Goal: Task Accomplishment & Management: Manage account settings

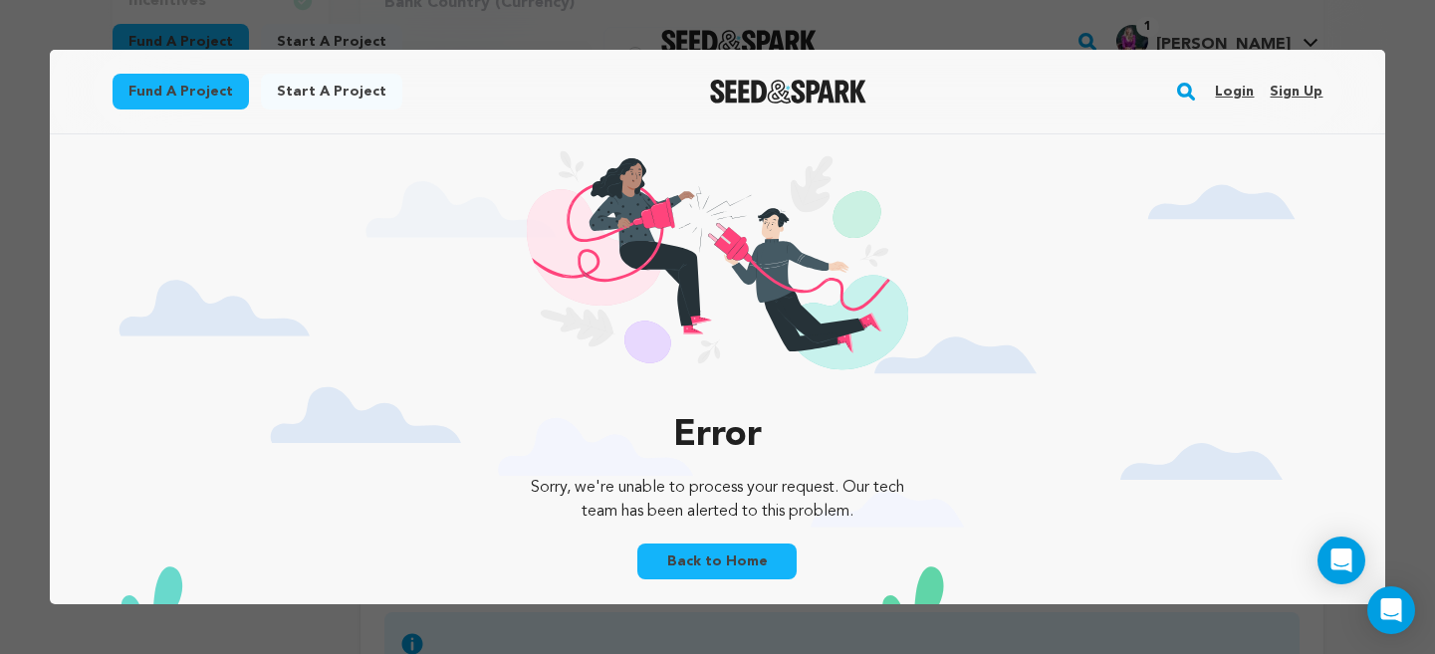
click at [756, 561] on link "Back to Home" at bounding box center [716, 562] width 159 height 36
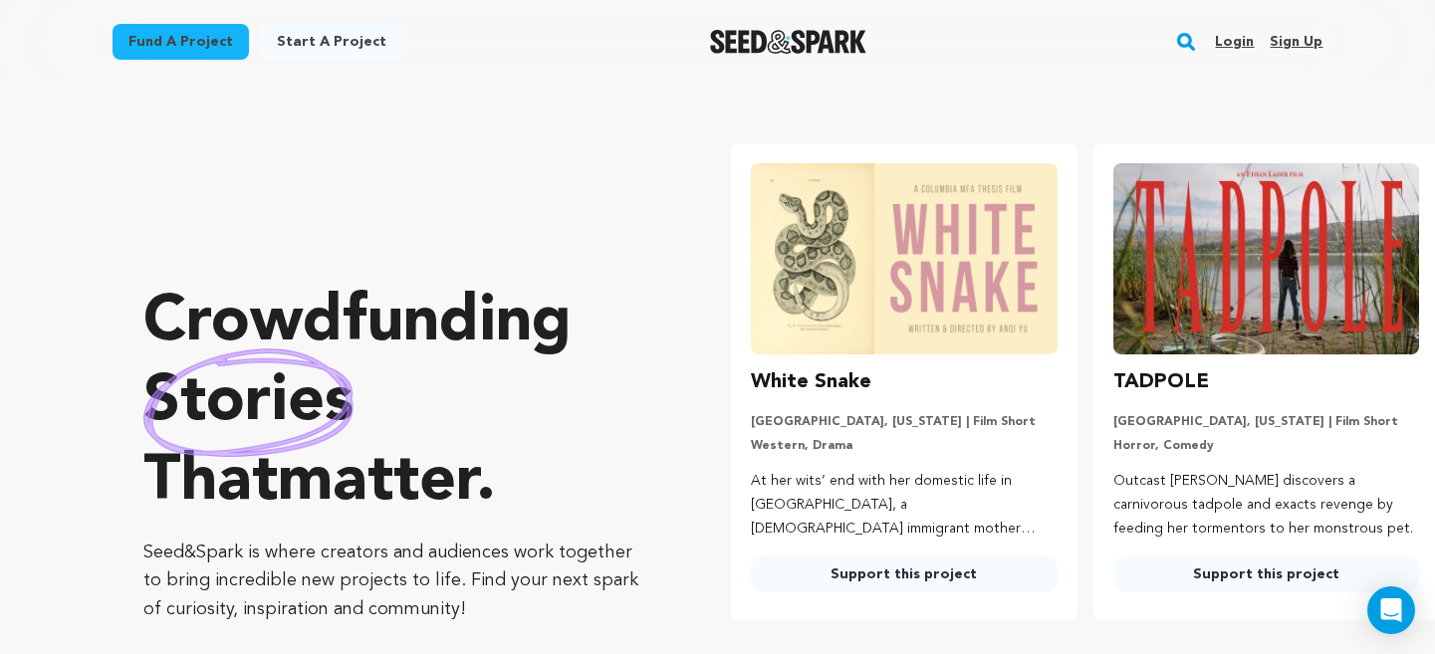
click at [1235, 55] on link "Login" at bounding box center [1234, 42] width 39 height 32
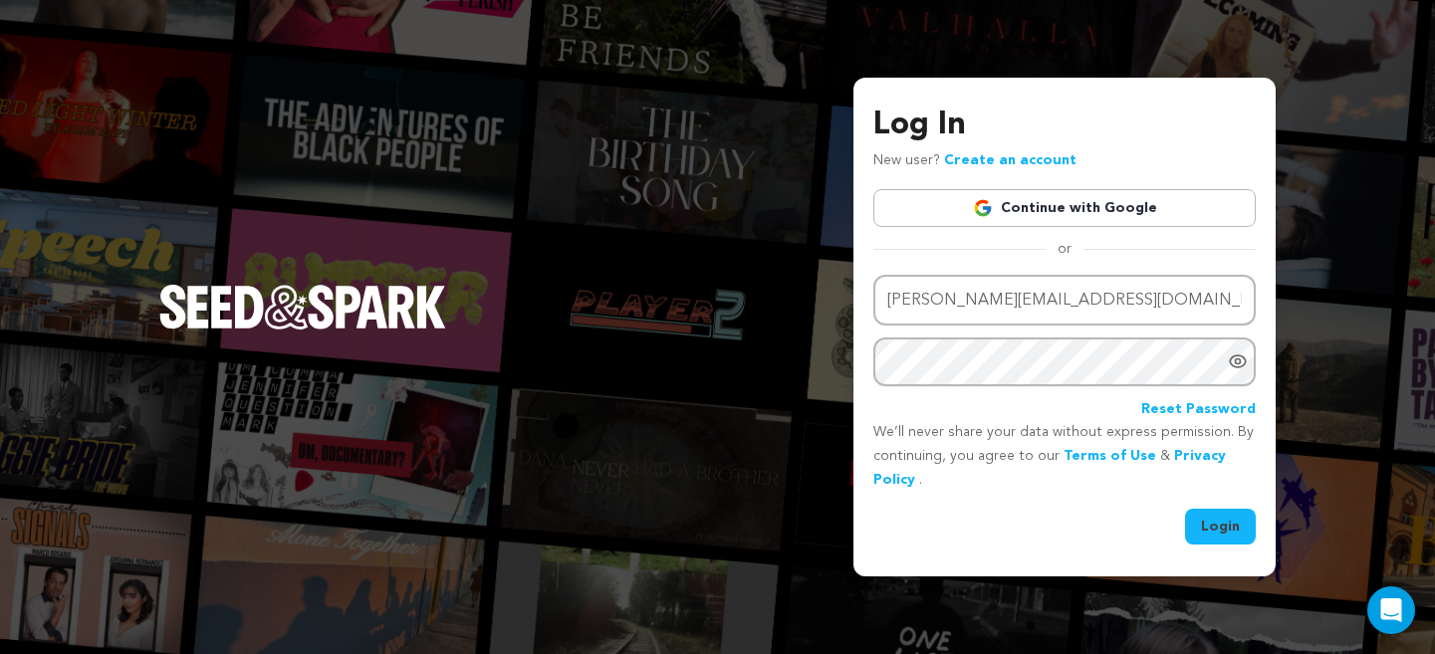
click at [1223, 532] on button "Login" at bounding box center [1220, 527] width 71 height 36
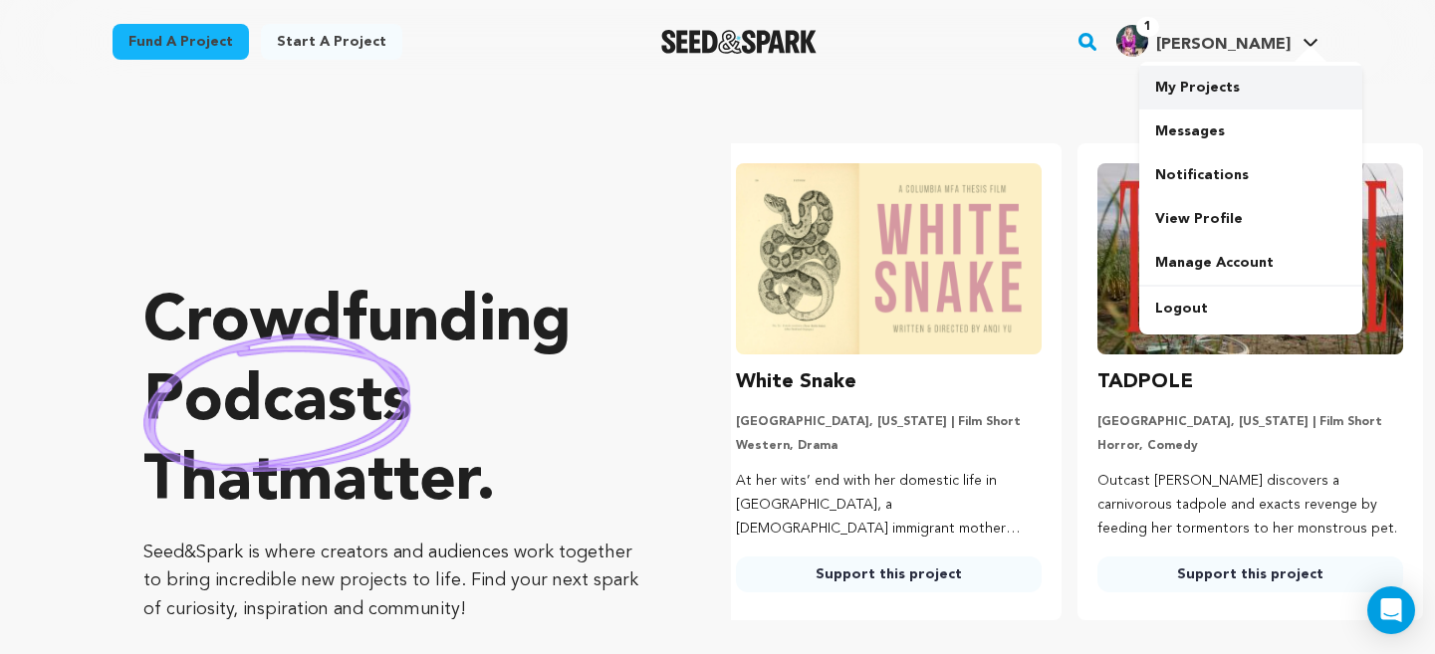
click at [1216, 84] on link "My Projects" at bounding box center [1250, 88] width 223 height 44
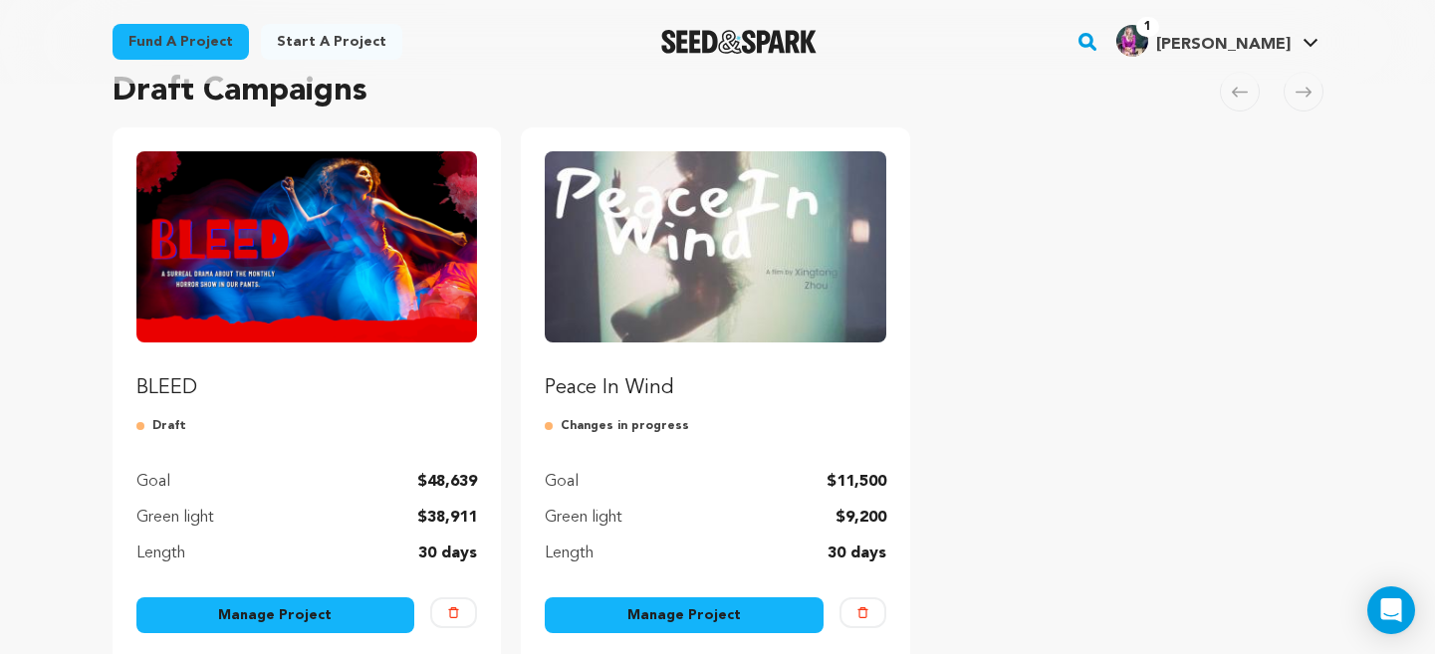
scroll to position [205, 0]
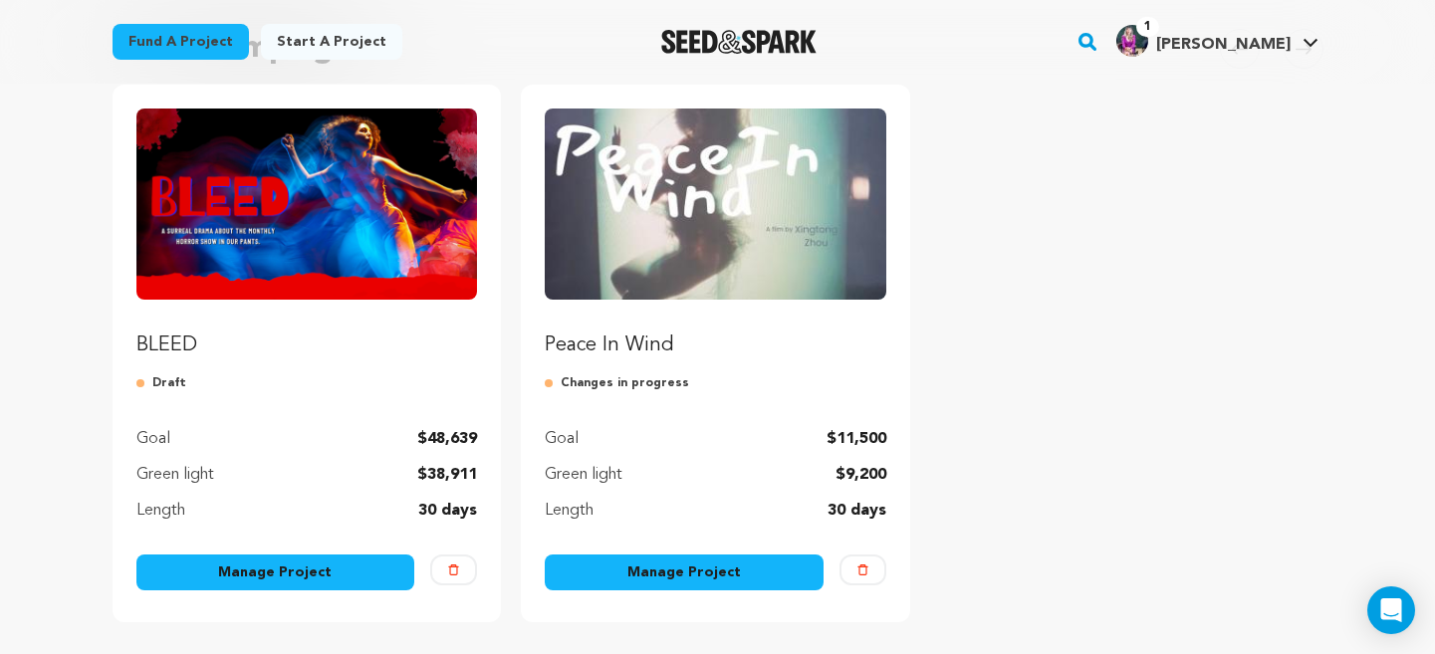
click at [302, 575] on link "Manage Project" at bounding box center [275, 573] width 279 height 36
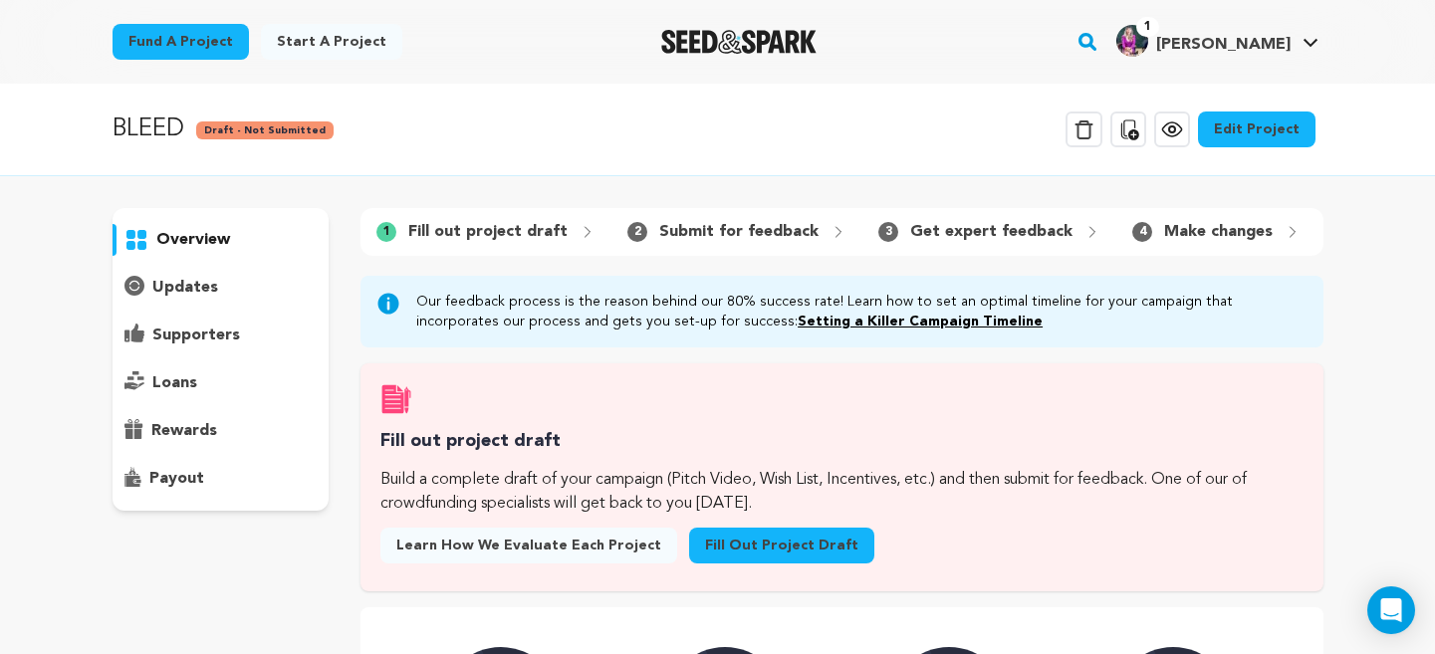
click at [1284, 126] on link "Edit Project" at bounding box center [1257, 130] width 118 height 36
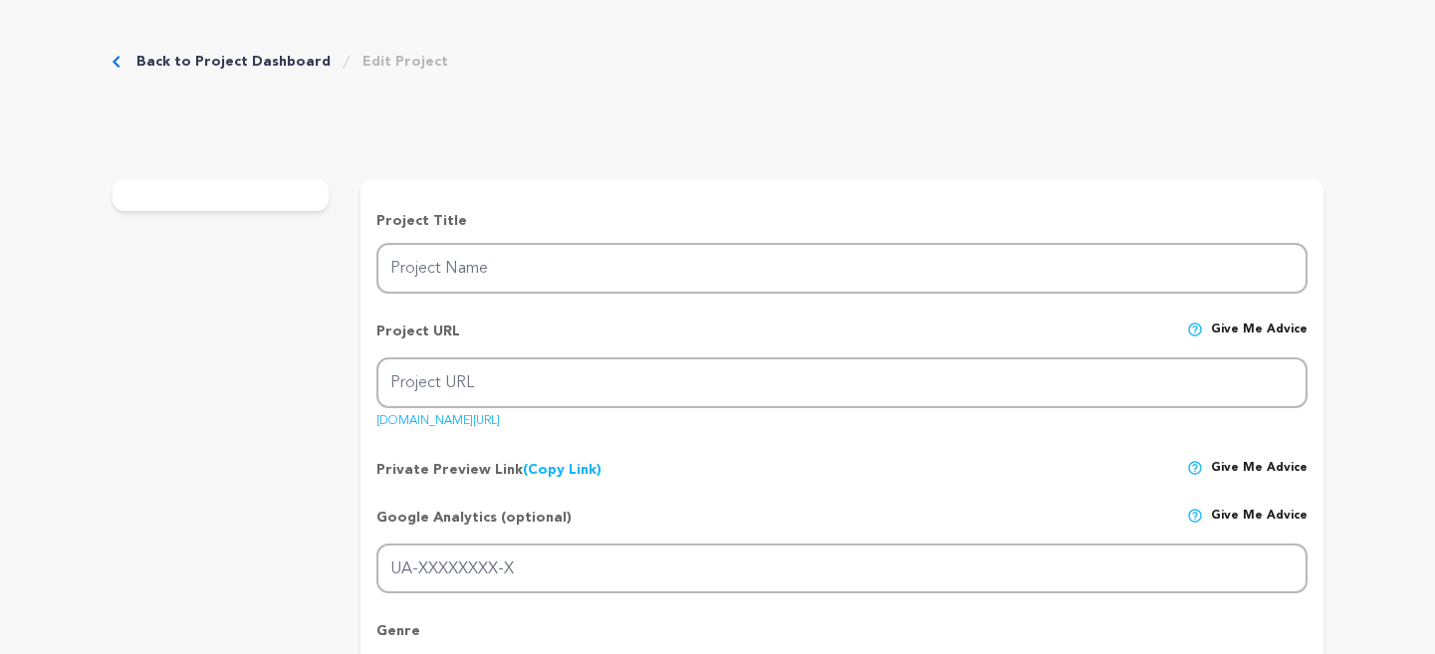
type input "BLEED"
type input "bleed"
type input "When 12-year-old Mary gets her first period in math class, she literally runs t…"
type textarea "BLEED is a surreal drama short film about the lifelong ripple effect of a singl…"
type textarea "There are nearly 2 BILLION MENSTRUATORS WORLDWIDE. Periods impact health, educa…"
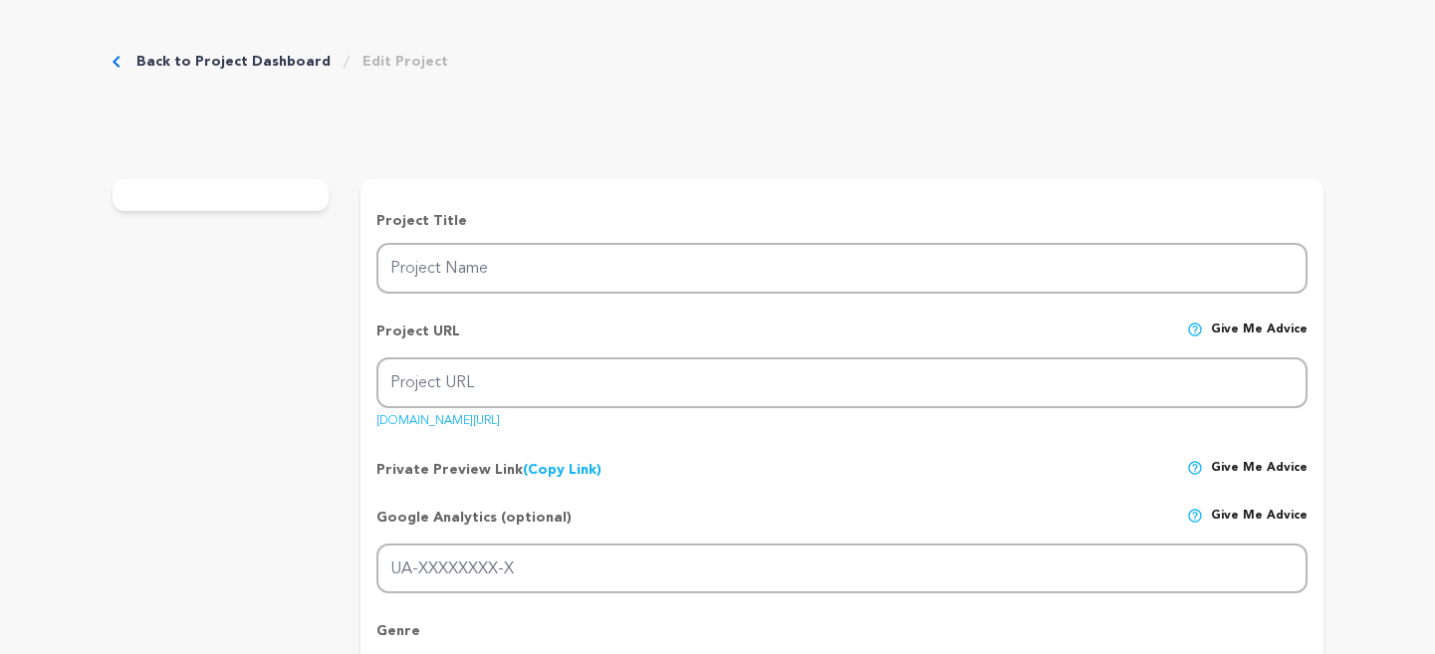
type textarea "We are proud to have fiscal sponsorship from From the Heart Productions."
radio input "true"
checkbox input "false"
radio input "true"
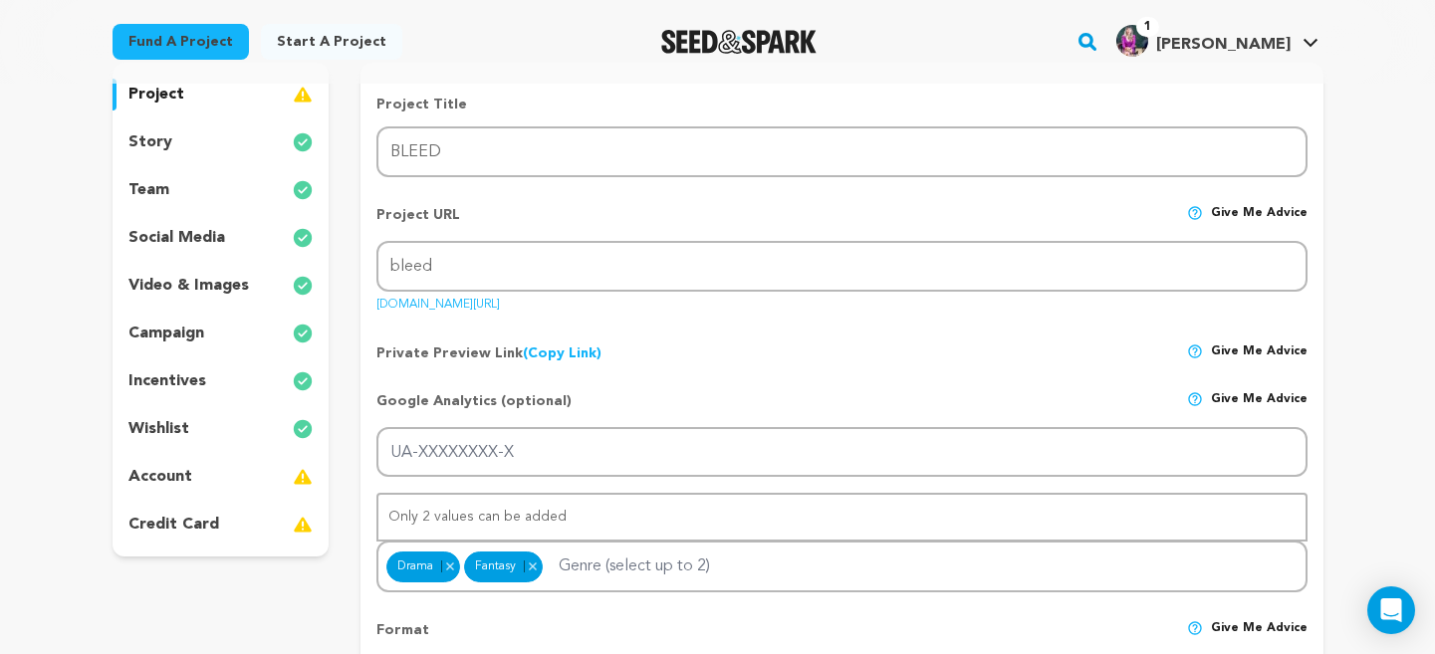
scroll to position [204, 0]
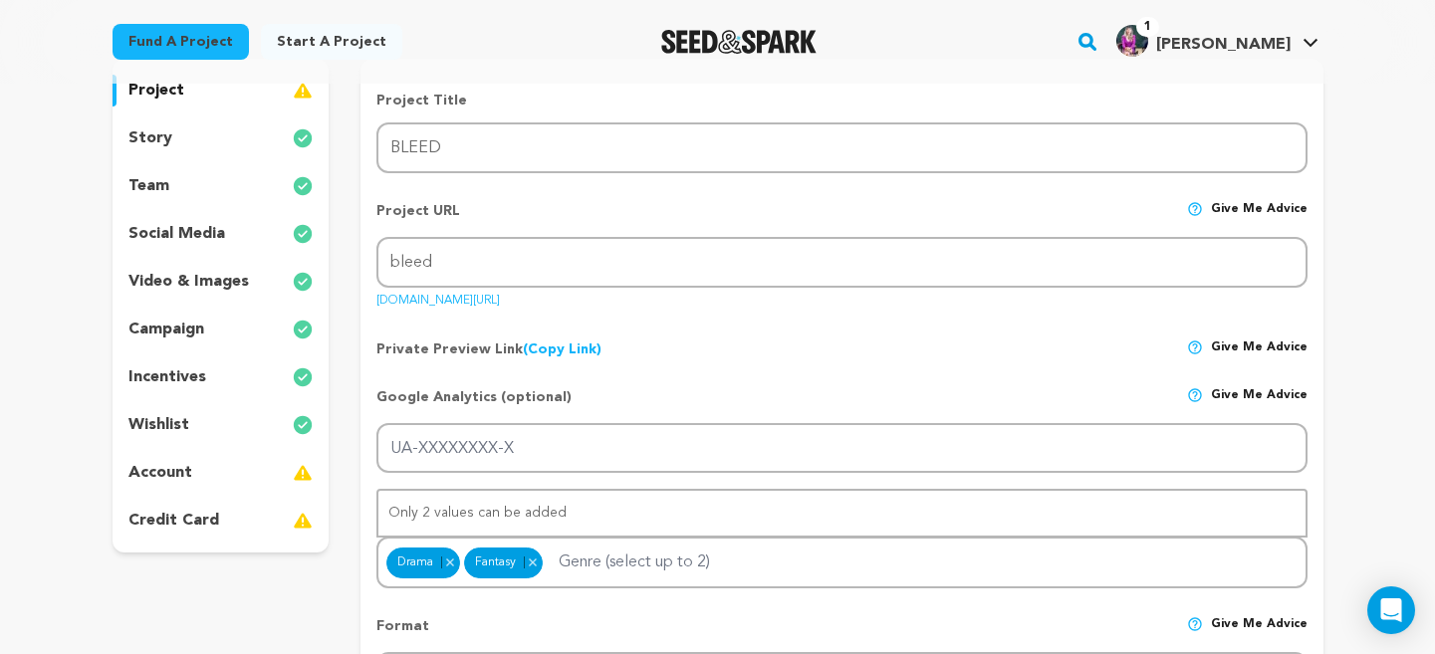
click at [210, 469] on div "account" at bounding box center [221, 473] width 217 height 32
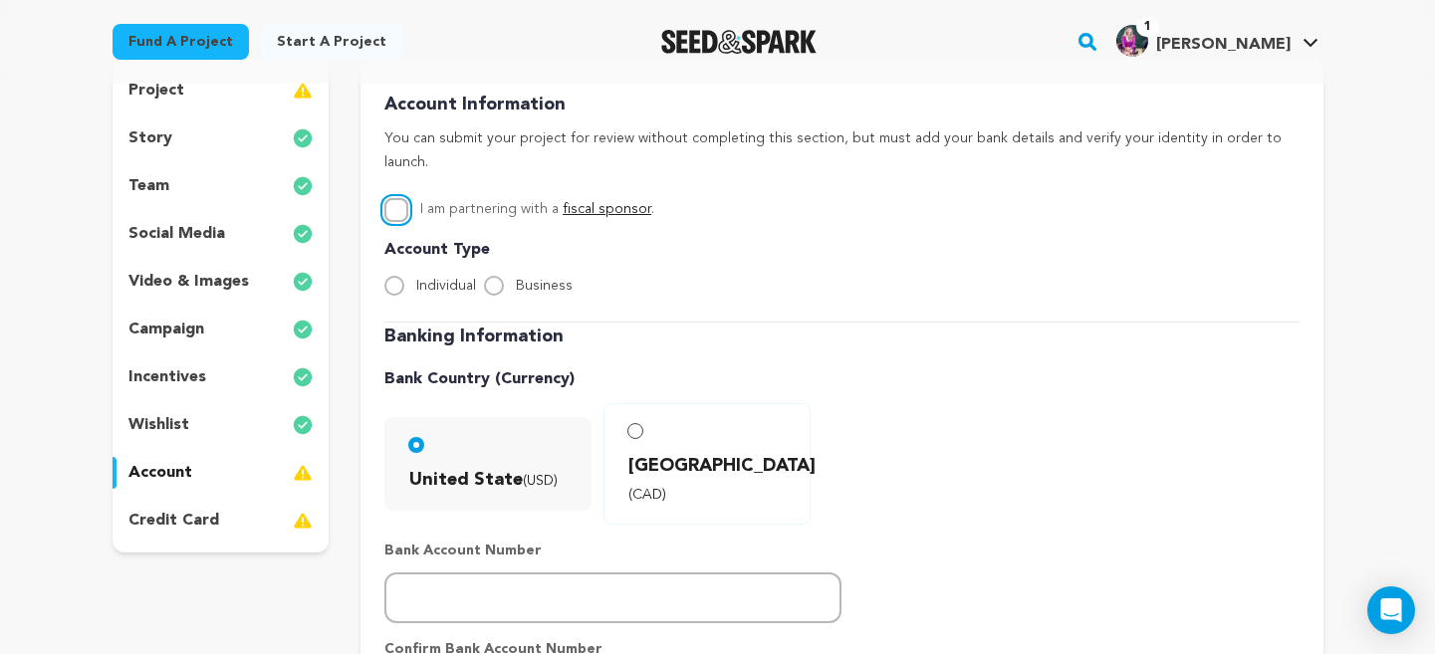
click at [386, 198] on input "I am partnering with a fiscal sponsor ." at bounding box center [396, 210] width 24 height 24
checkbox input "true"
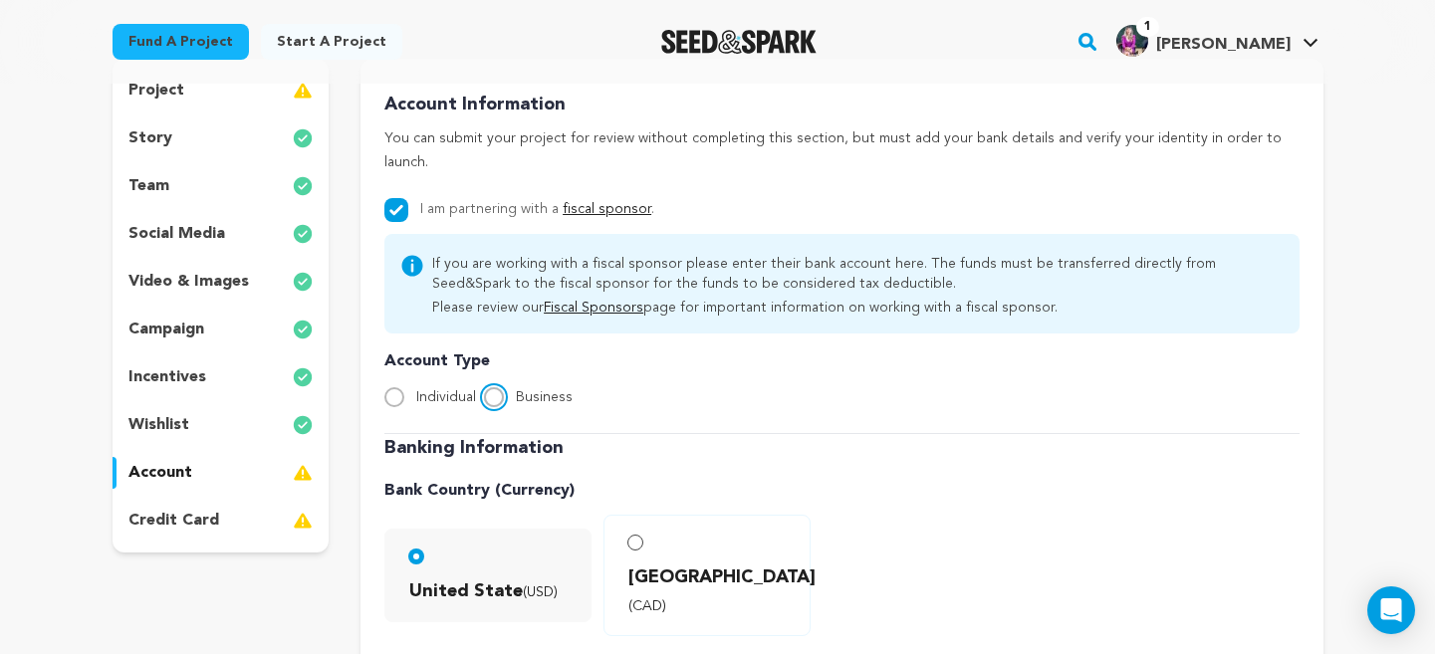
click at [493, 387] on input "Business" at bounding box center [494, 397] width 20 height 20
radio input "true"
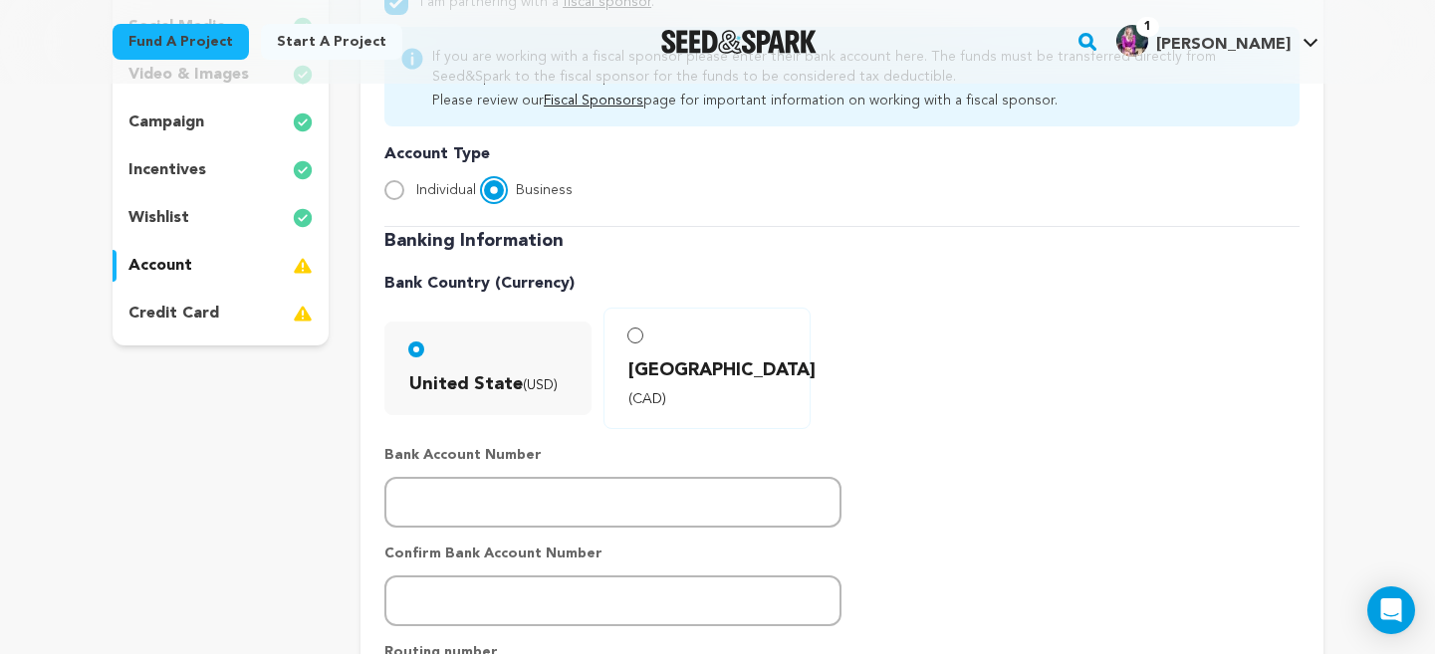
scroll to position [412, 0]
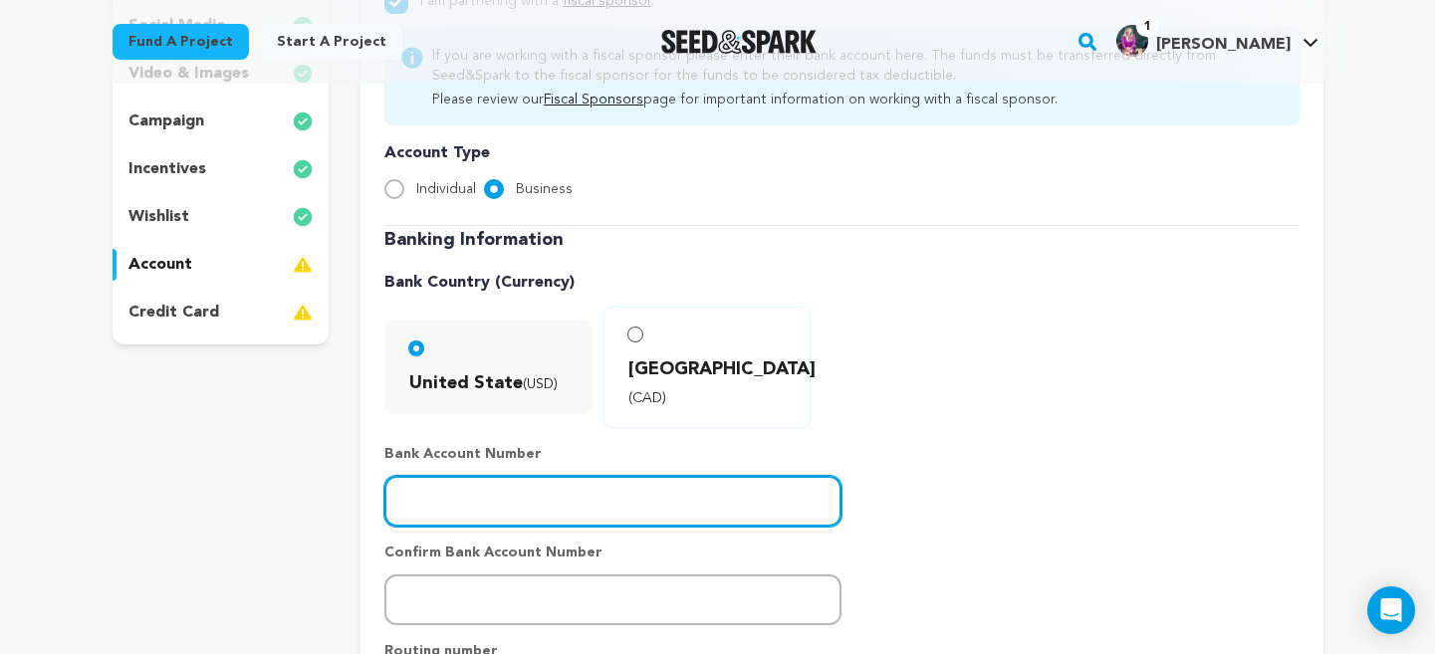
click at [649, 476] on input "number" at bounding box center [612, 501] width 457 height 51
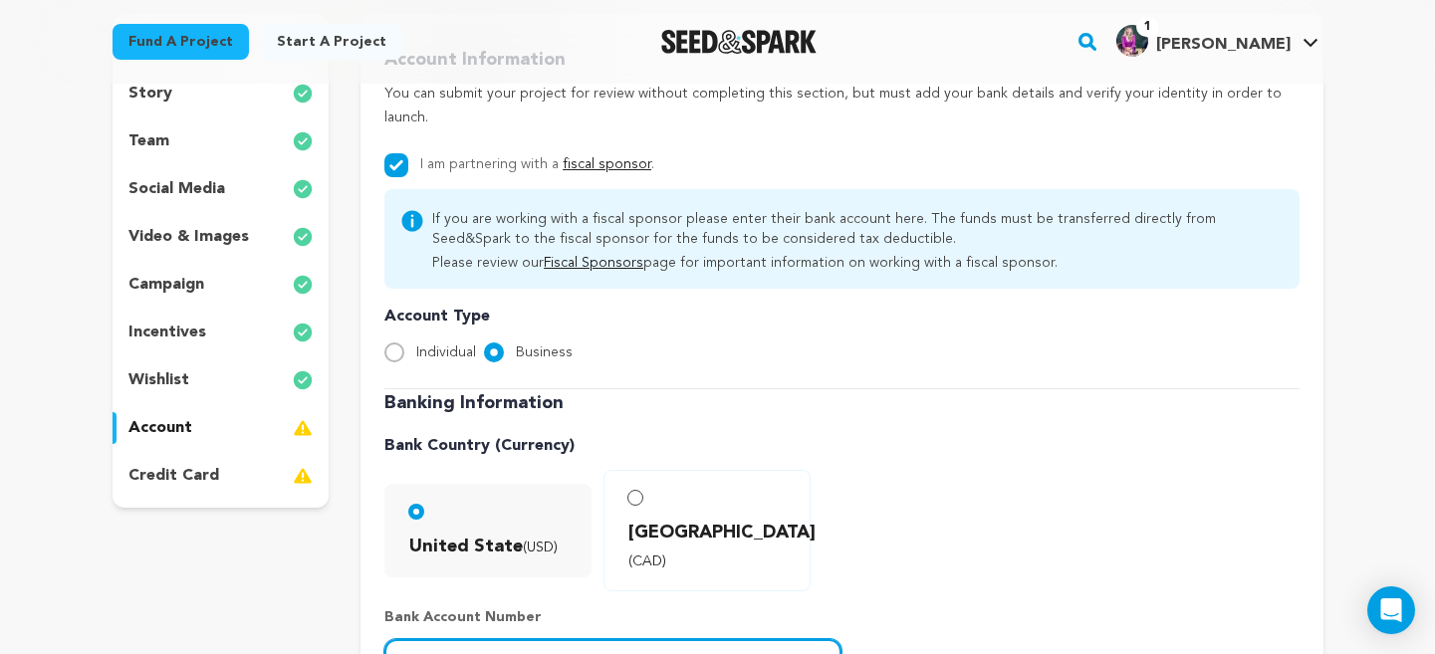
scroll to position [191, 0]
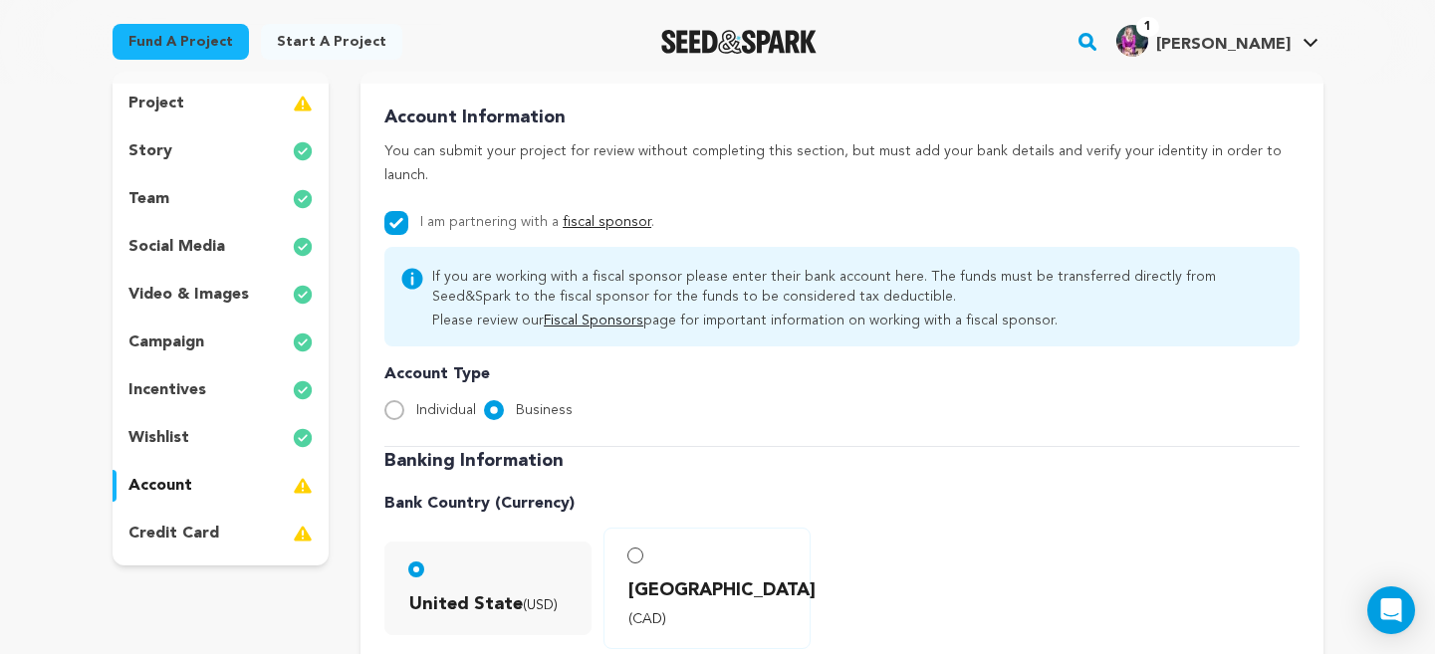
click at [587, 314] on link "Fiscal Sponsors" at bounding box center [594, 321] width 100 height 14
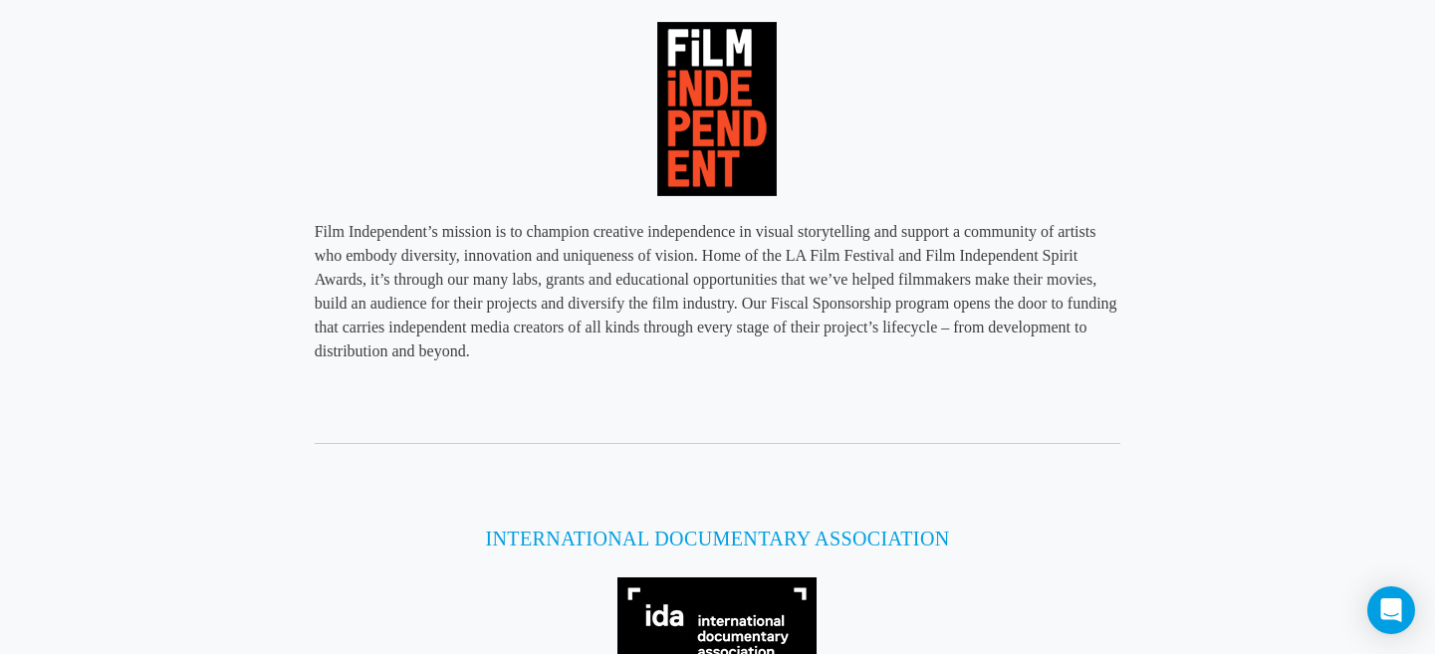
scroll to position [5578, 0]
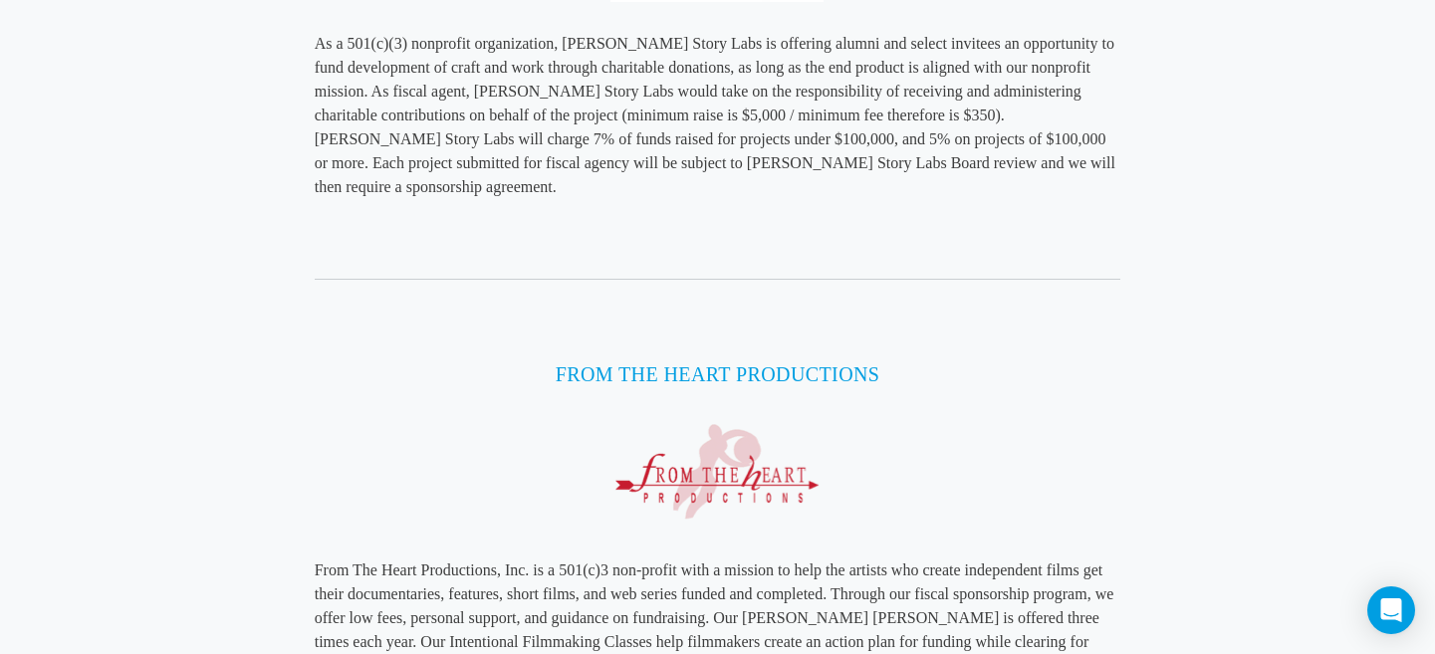
click at [1069, 456] on div at bounding box center [718, 473] width 807 height 121
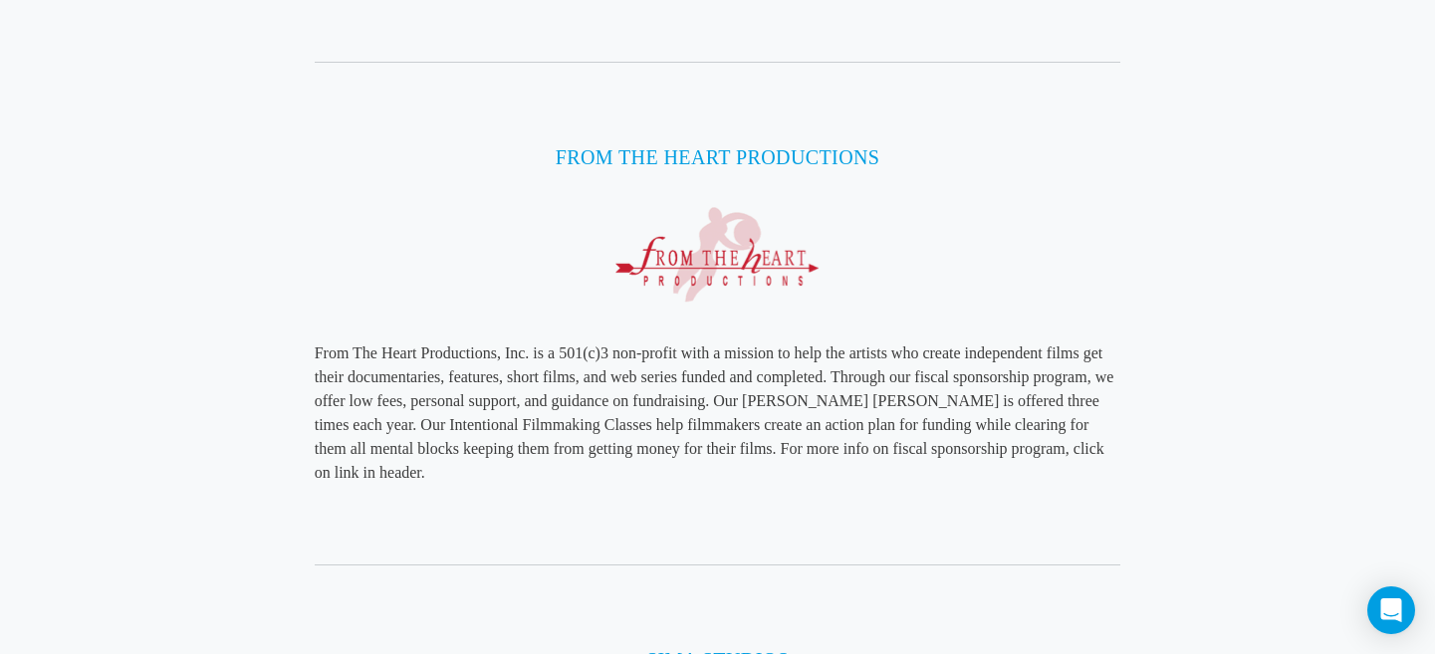
scroll to position [5797, 0]
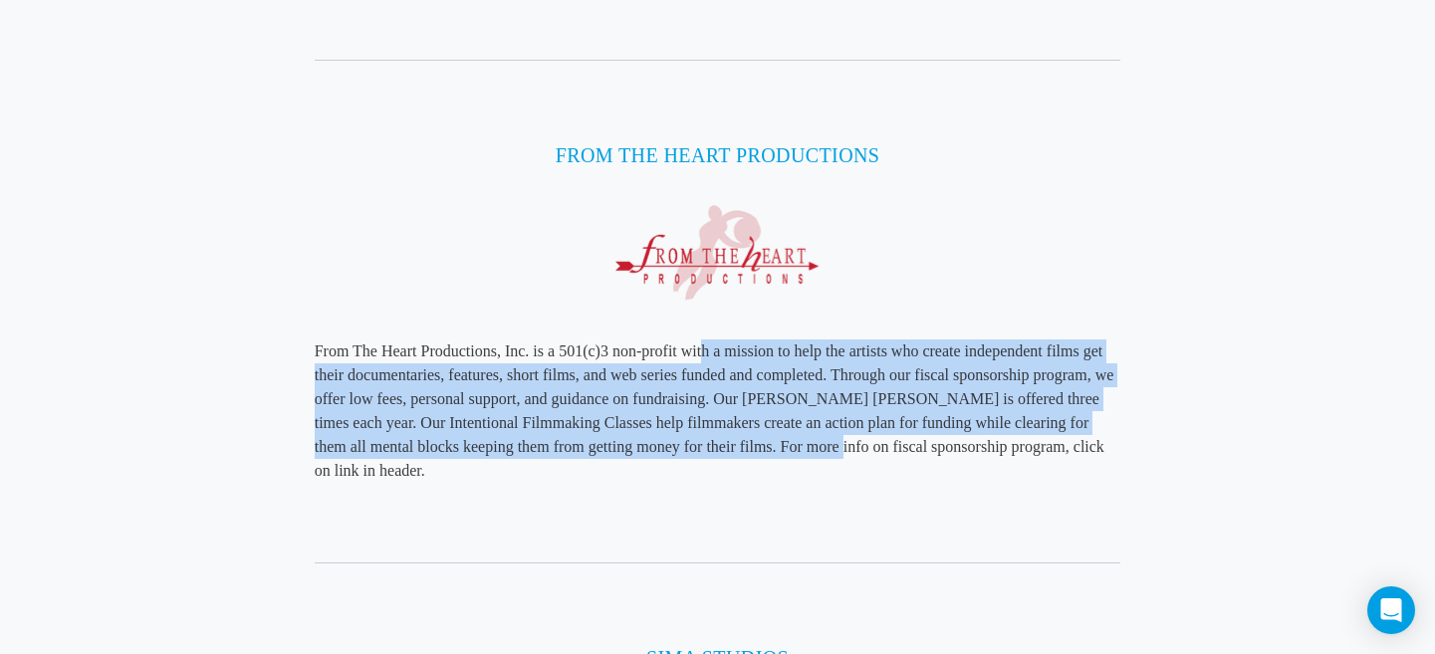
drag, startPoint x: 703, startPoint y: 307, endPoint x: 753, endPoint y: 407, distance: 112.2
click at [753, 407] on p "From The Heart Productions, Inc. is a 501(c)3 non-profit with a mission to help…" at bounding box center [718, 411] width 807 height 143
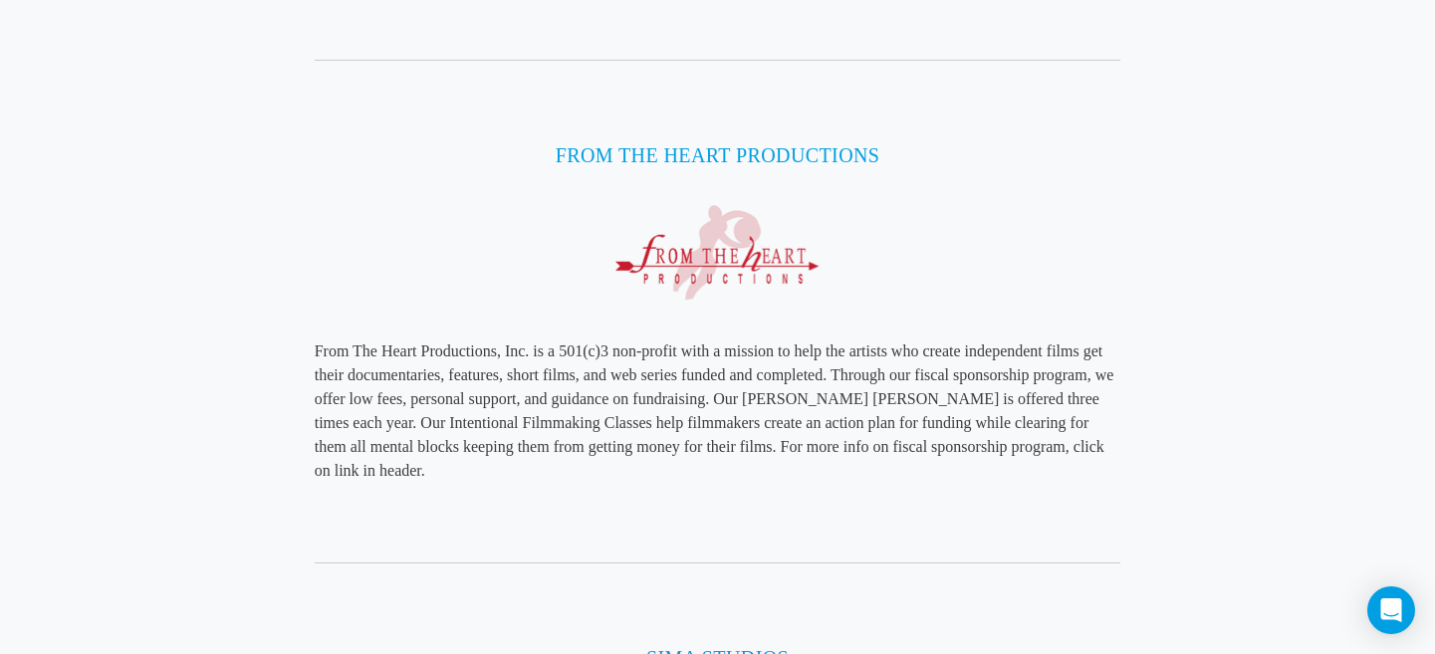
scroll to position [5332, 0]
